Goal: Navigation & Orientation: Find specific page/section

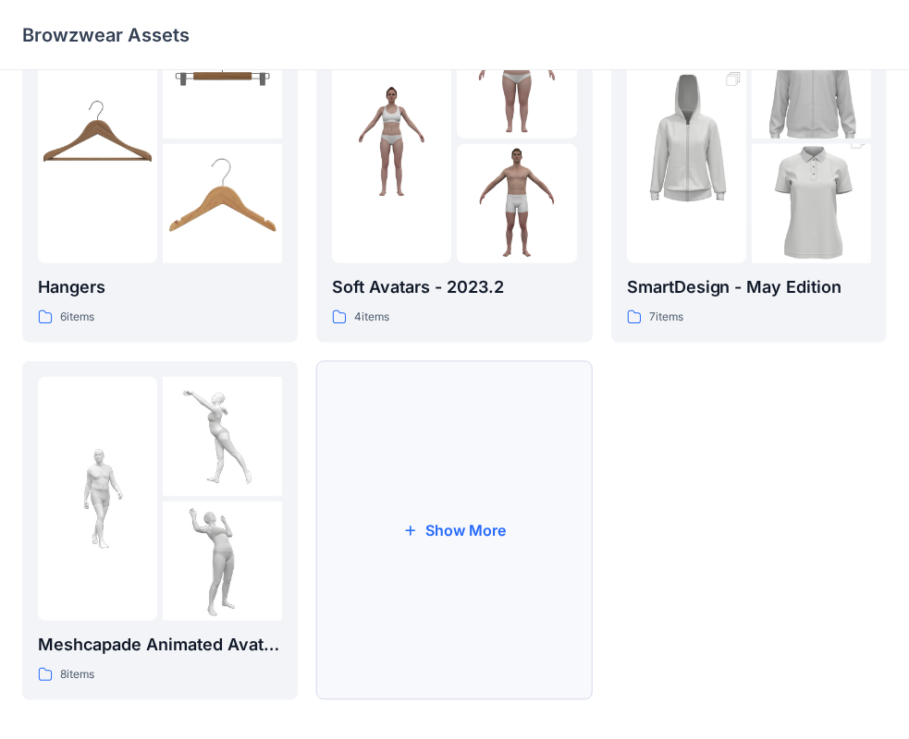
scroll to position [458, 0]
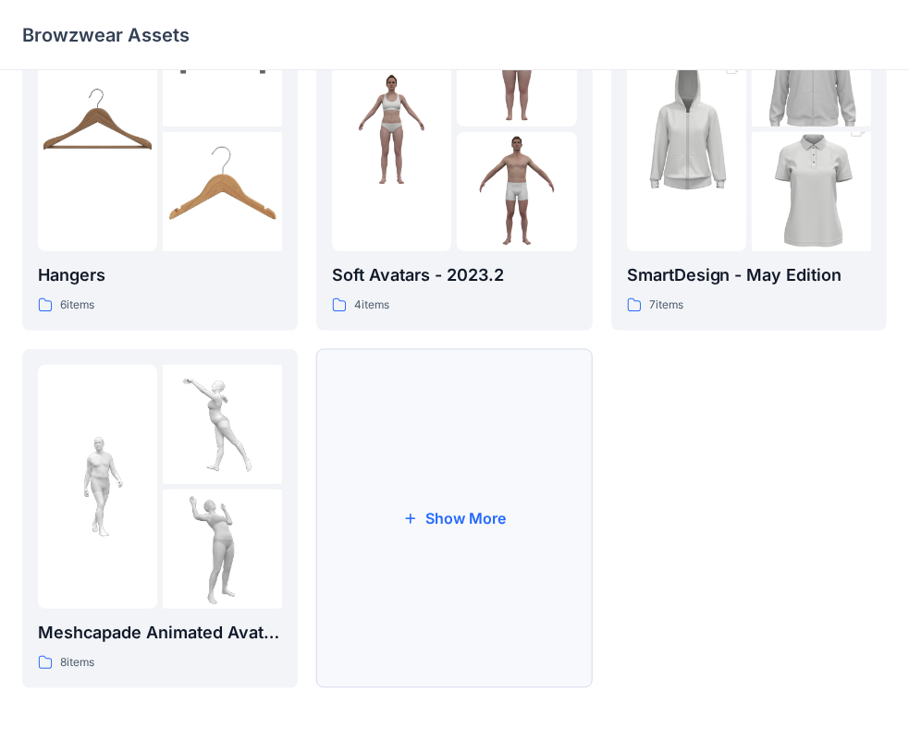
click at [457, 518] on button "Show More" at bounding box center [453, 518] width 275 height 339
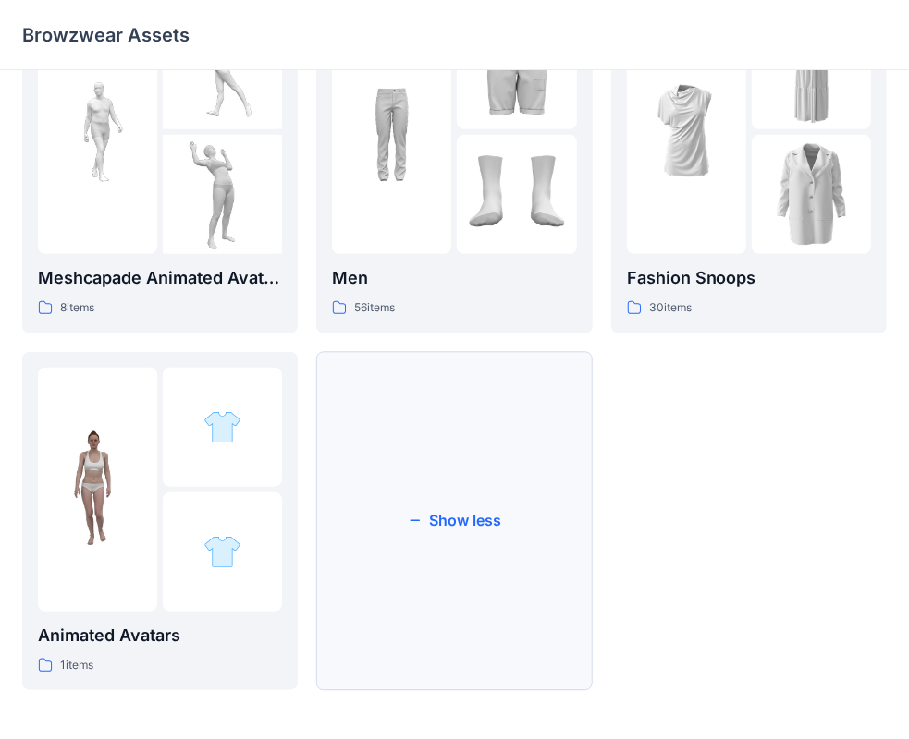
scroll to position [817, 0]
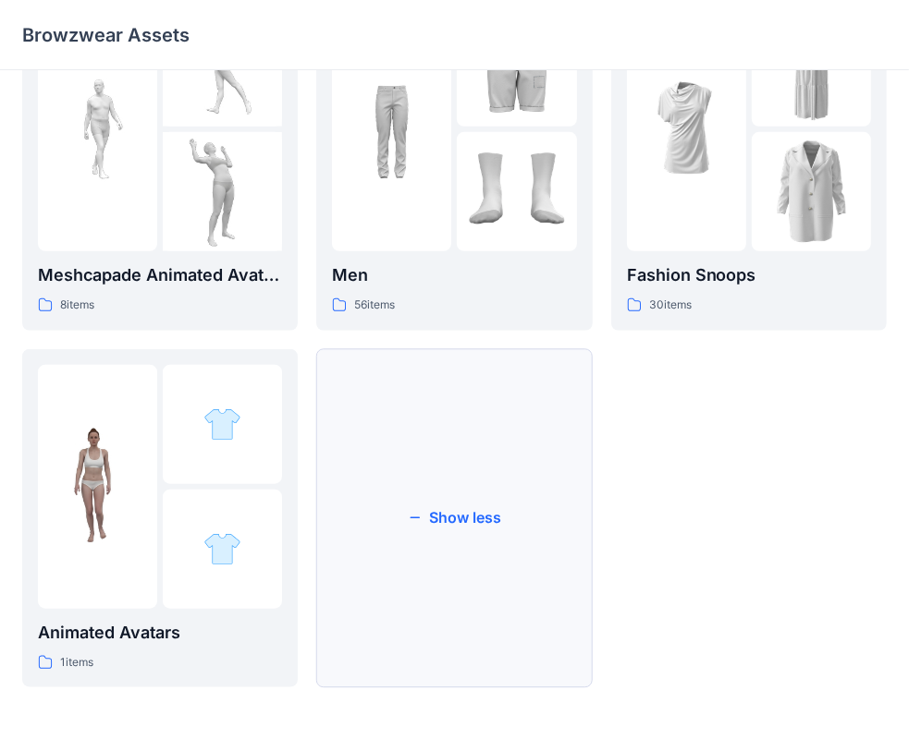
drag, startPoint x: 490, startPoint y: 581, endPoint x: 589, endPoint y: 555, distance: 102.2
click at [589, 555] on button "Show less" at bounding box center [453, 518] width 275 height 339
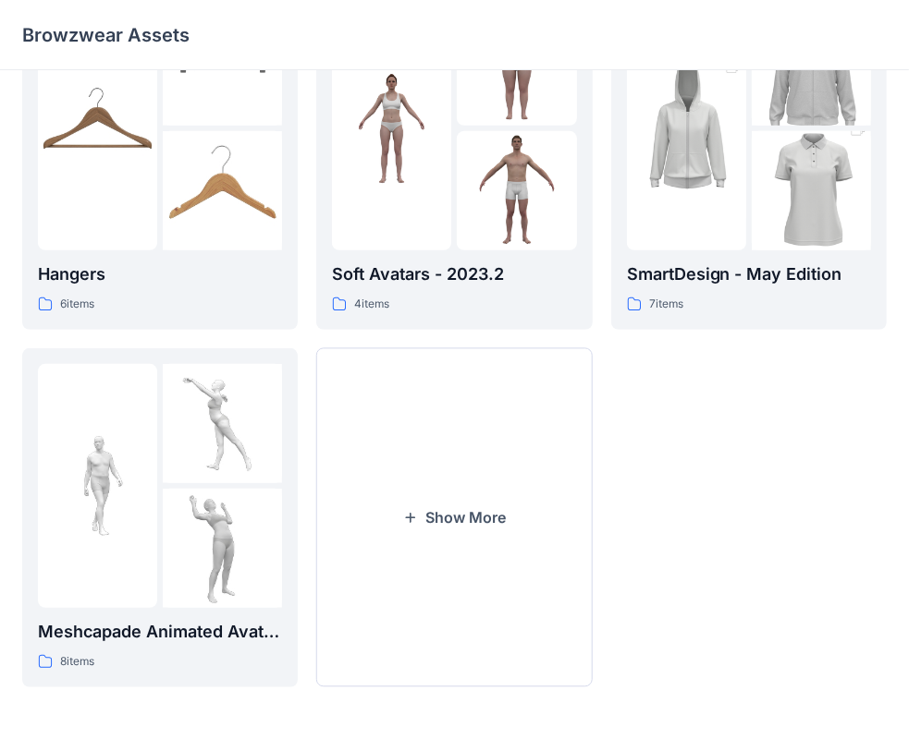
scroll to position [458, 0]
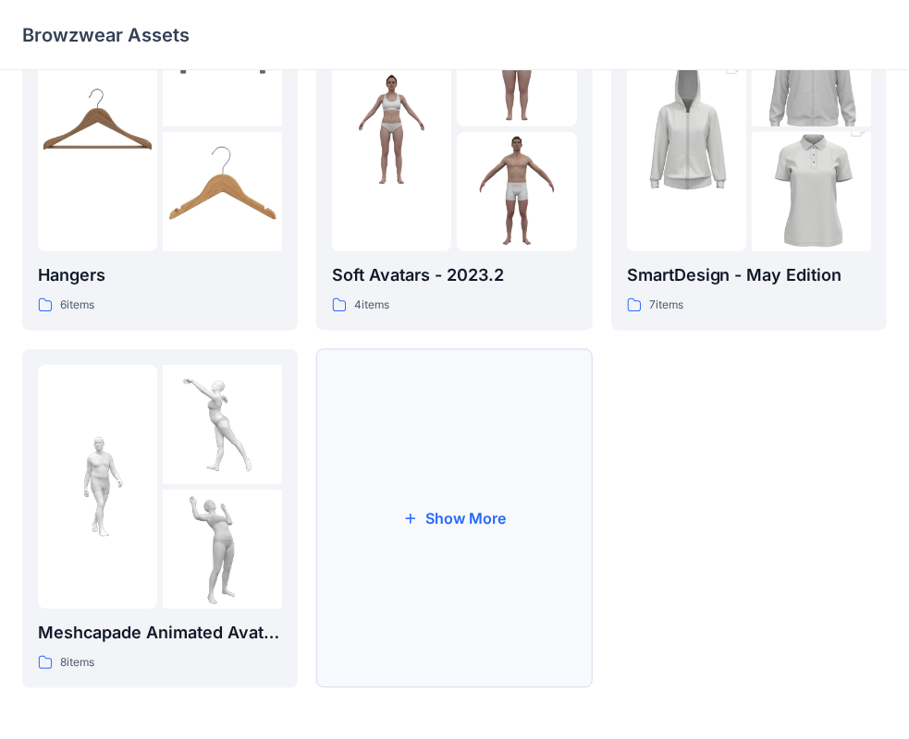
click at [530, 568] on button "Show More" at bounding box center [453, 518] width 275 height 339
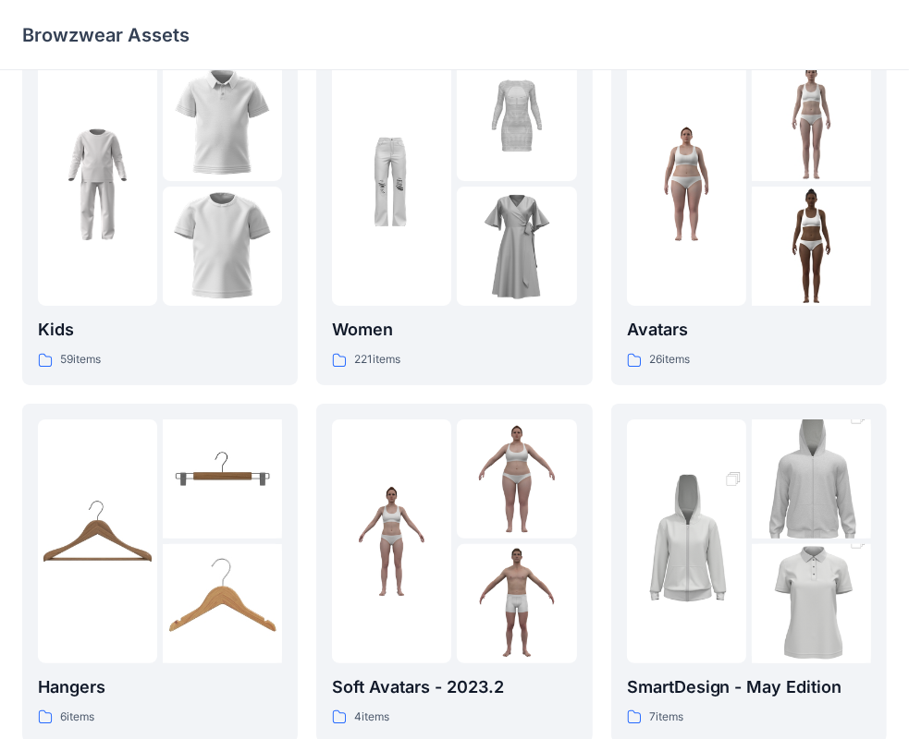
scroll to position [0, 0]
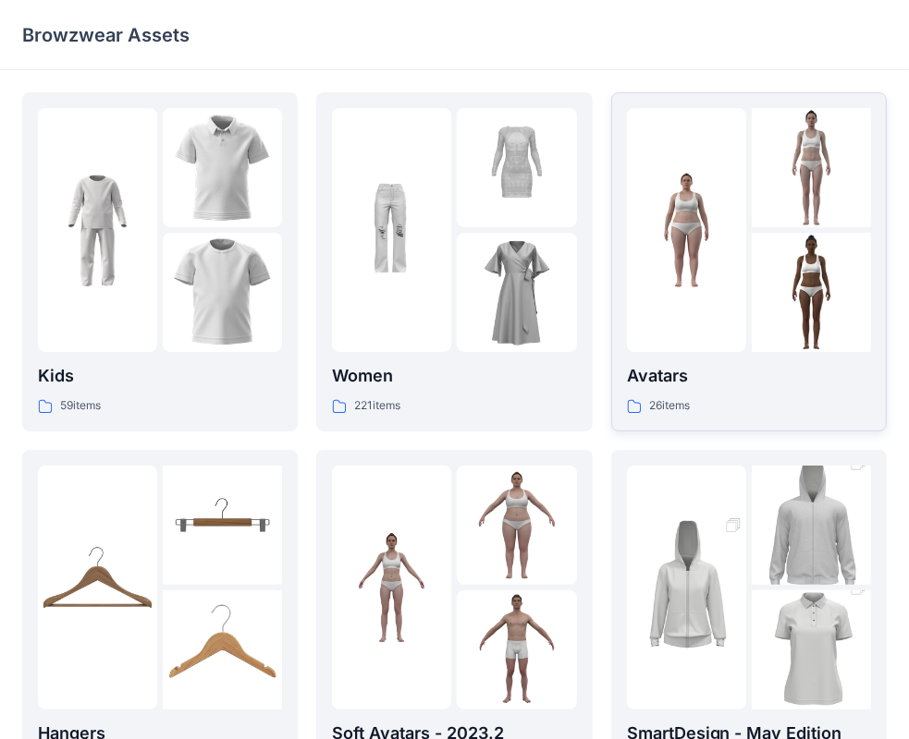
click at [769, 397] on div "26 items" at bounding box center [749, 406] width 244 height 19
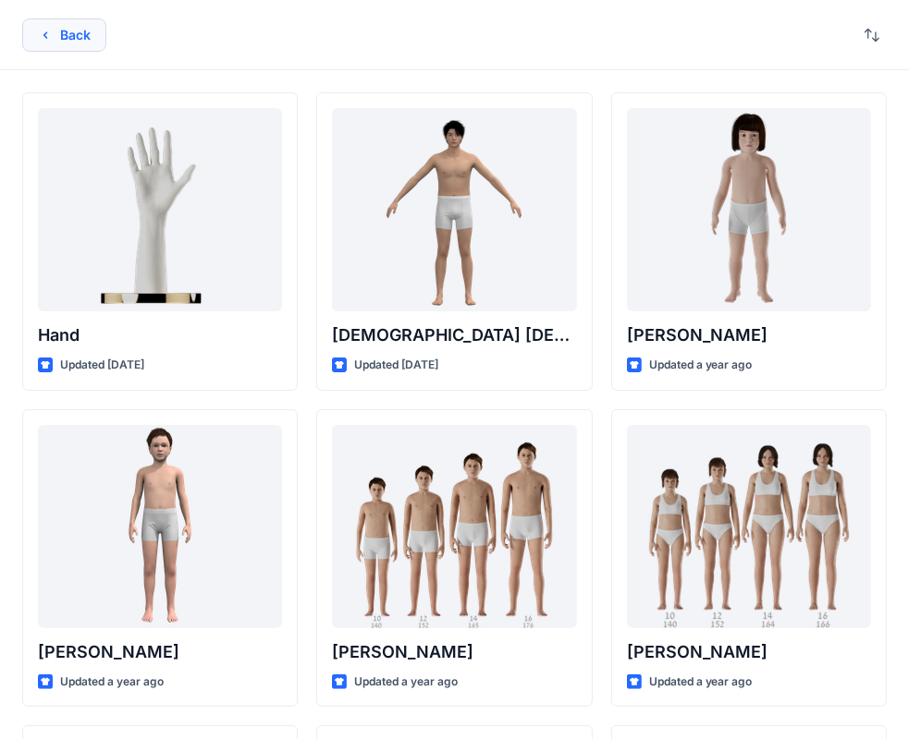
click at [63, 33] on button "Back" at bounding box center [64, 34] width 84 height 33
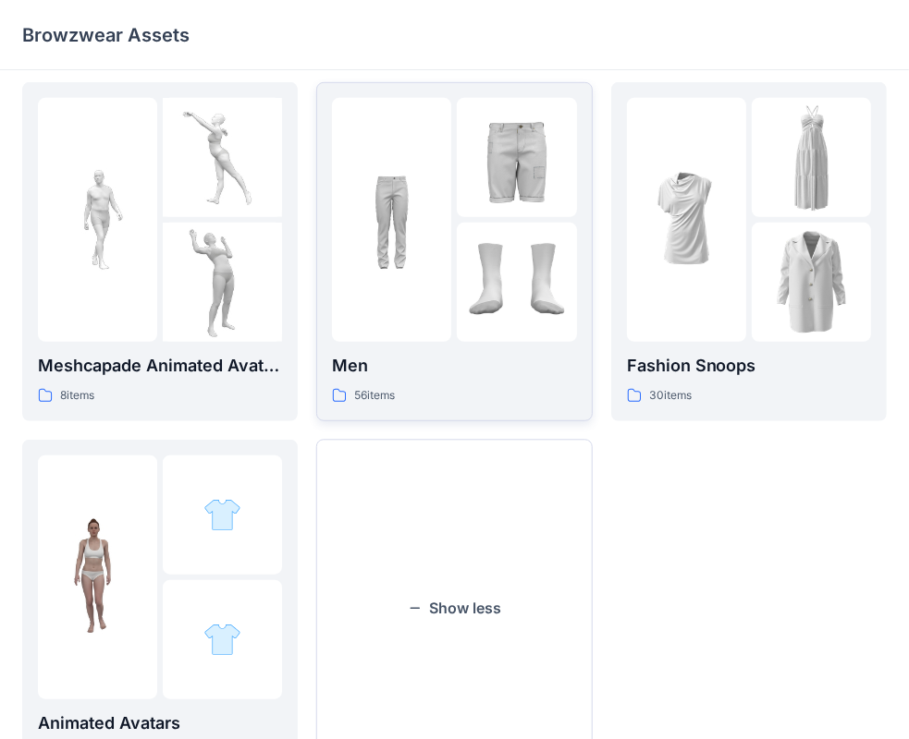
scroll to position [739, 0]
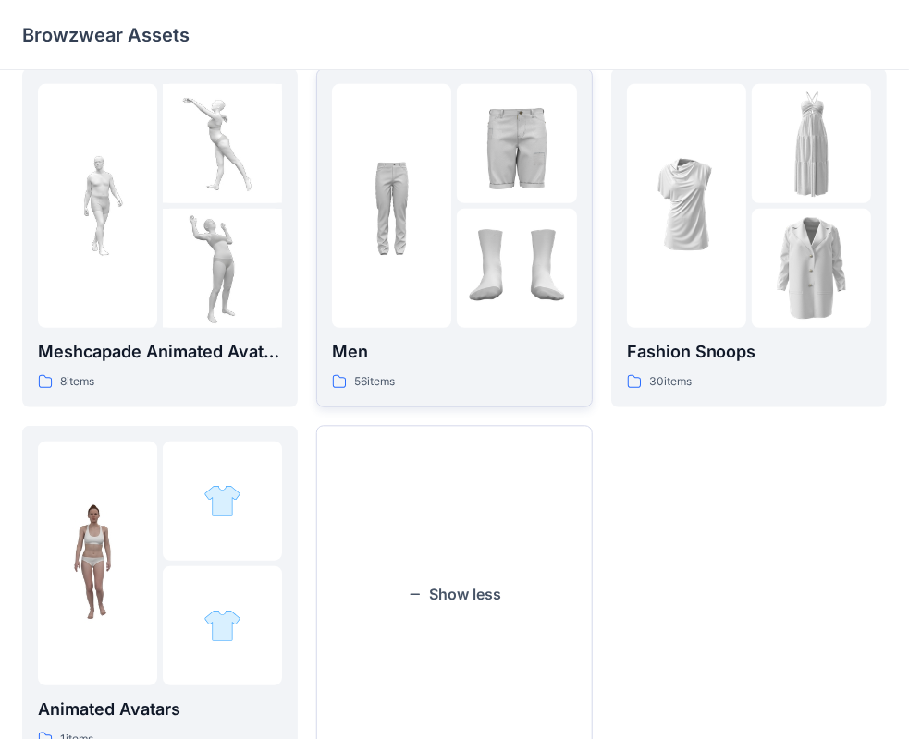
click at [460, 313] on img at bounding box center [516, 268] width 119 height 119
